Goal: Task Accomplishment & Management: Use online tool/utility

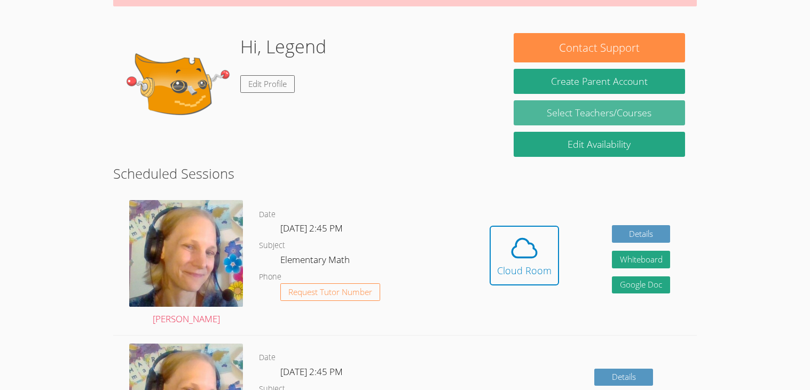
scroll to position [131, 0]
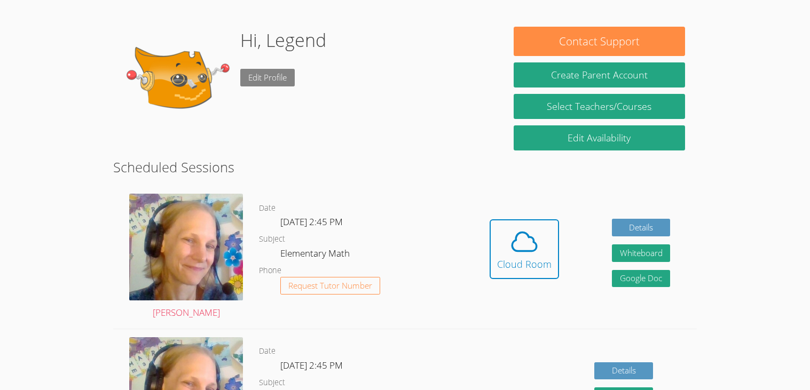
click at [280, 84] on link "Edit Profile" at bounding box center [267, 78] width 54 height 18
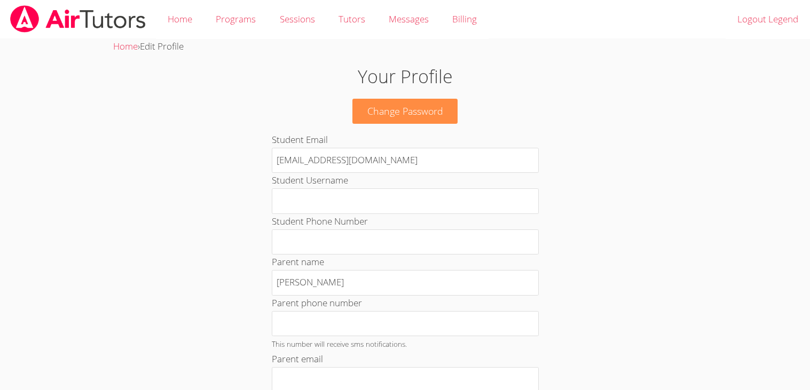
click at [399, 73] on h1 "Your Profile" at bounding box center [404, 76] width 437 height 27
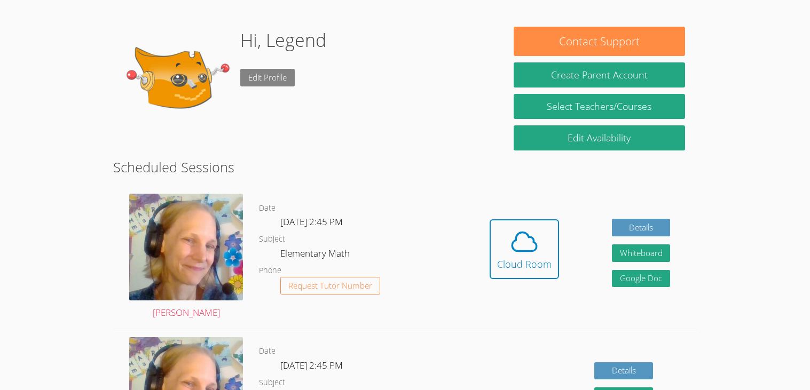
click at [261, 73] on link "Edit Profile" at bounding box center [267, 78] width 54 height 18
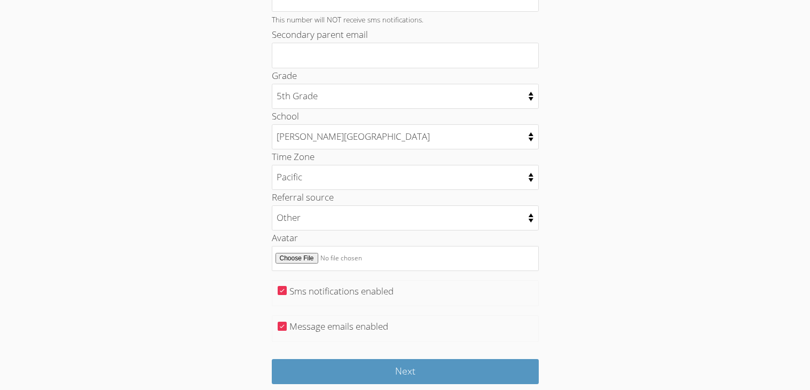
scroll to position [512, 0]
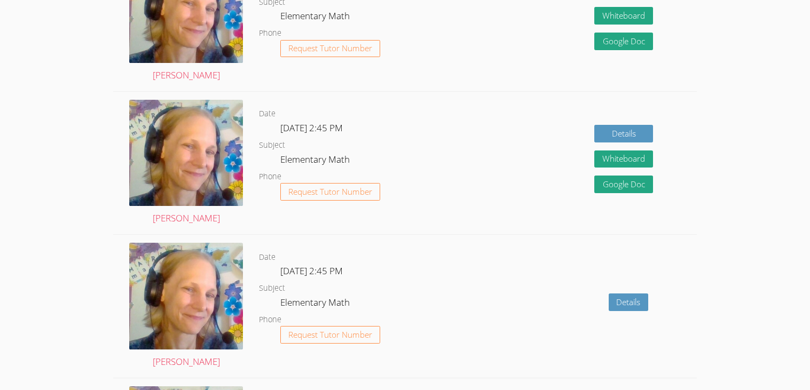
scroll to position [131, 0]
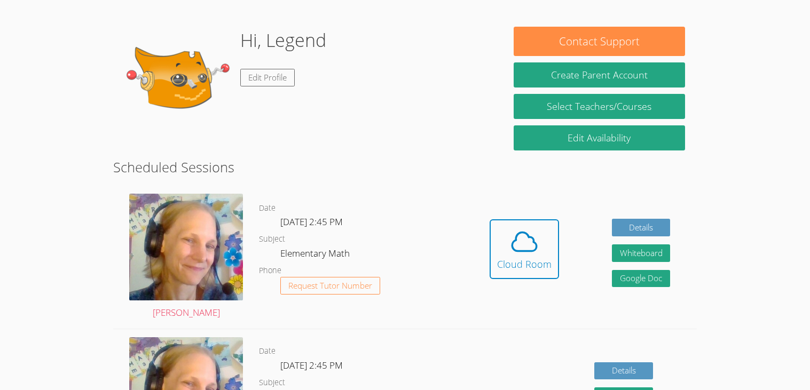
click at [412, 284] on dl "Date [DATE] 2:45 PM Subject Elementary Math Phone Request Tutor Number" at bounding box center [361, 257] width 204 height 111
click at [516, 267] on div "Cloud Room" at bounding box center [524, 264] width 54 height 15
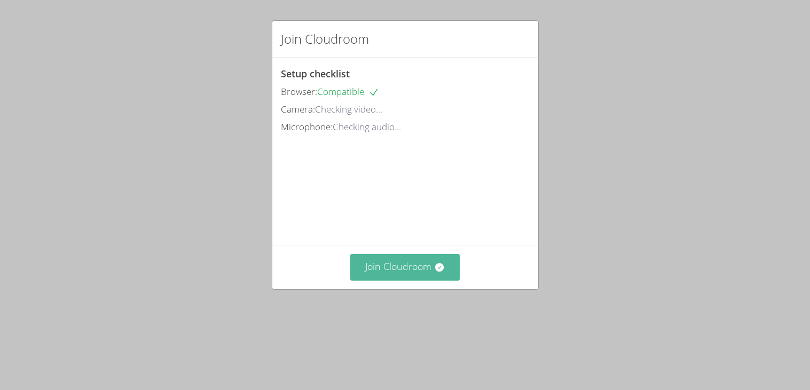
click at [410, 280] on button "Join Cloudroom" at bounding box center [404, 267] width 109 height 26
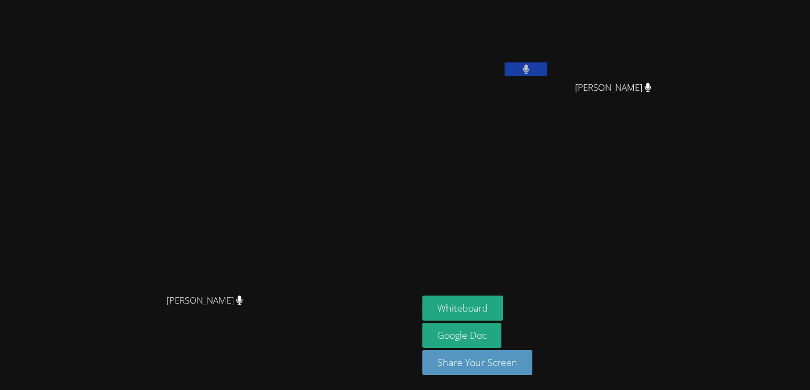
click at [289, 276] on video at bounding box center [209, 174] width 160 height 231
click at [503, 303] on button "Whiteboard" at bounding box center [462, 308] width 81 height 25
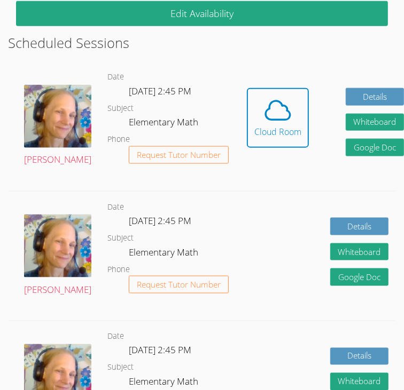
scroll to position [404, 0]
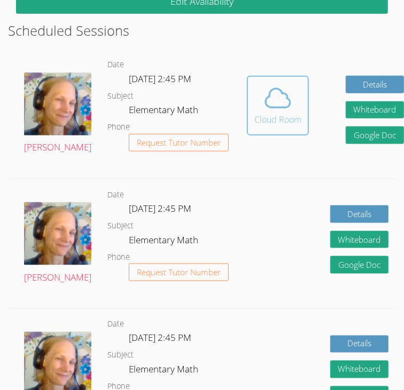
click at [263, 110] on icon at bounding box center [278, 98] width 30 height 30
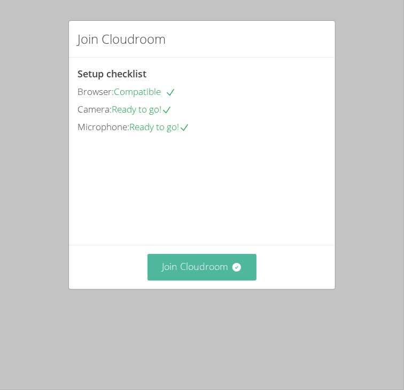
click at [181, 280] on button "Join Cloudroom" at bounding box center [201, 267] width 109 height 26
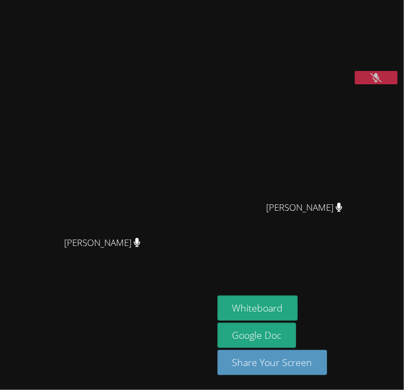
click at [378, 82] on icon at bounding box center [375, 77] width 11 height 9
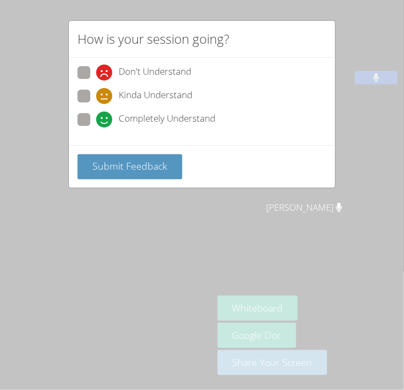
click at [96, 128] on span at bounding box center [96, 128] width 0 height 0
click at [96, 122] on input "Completely Understand" at bounding box center [100, 117] width 9 height 9
radio input "true"
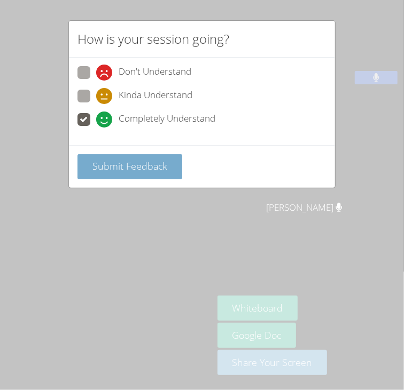
click at [101, 160] on span "Submit Feedback" at bounding box center [129, 166] width 75 height 13
